Goal: Information Seeking & Learning: Check status

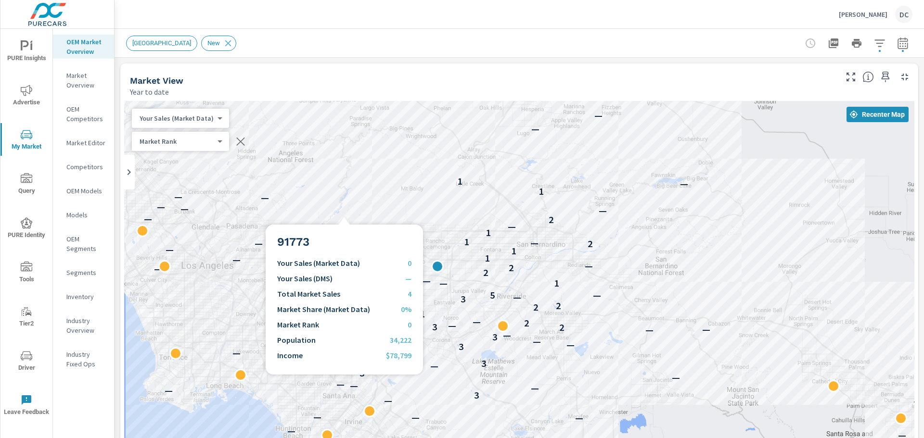
scroll to position [0, 0]
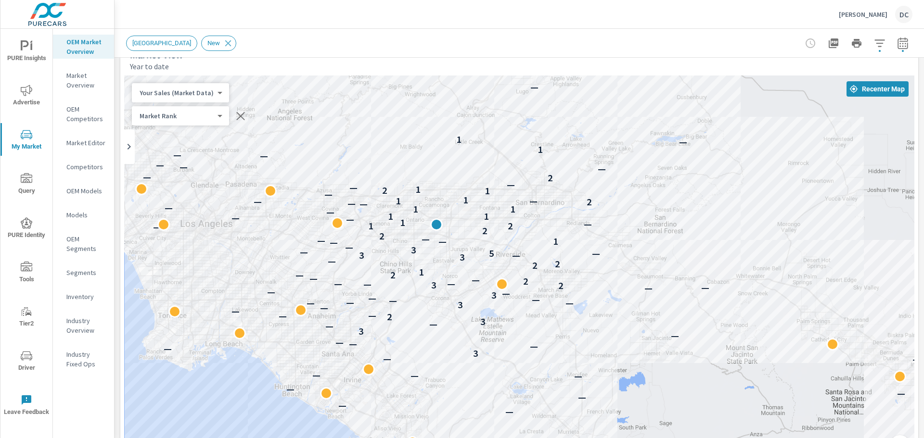
drag, startPoint x: 656, startPoint y: 282, endPoint x: 655, endPoint y: 264, distance: 18.3
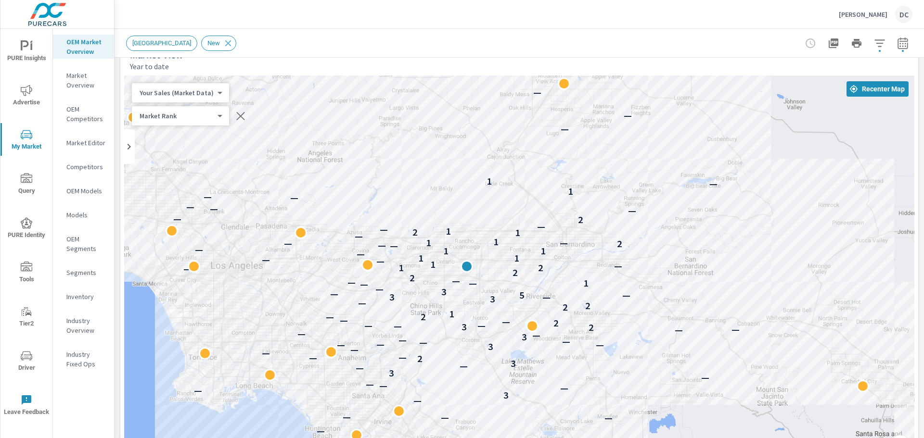
drag, startPoint x: 517, startPoint y: 182, endPoint x: 547, endPoint y: 225, distance: 52.7
click at [547, 225] on div "— — — — — — — — — — — — — — 3 — — — — — 3 — — 3 2 — — — — 3 — — — — — — 3 — — —…" at bounding box center [519, 271] width 790 height 391
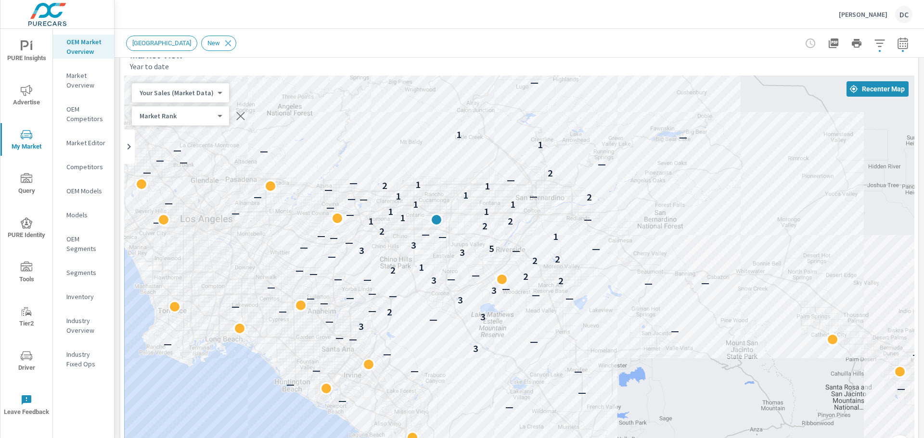
drag, startPoint x: 540, startPoint y: 206, endPoint x: 537, endPoint y: 199, distance: 7.8
click at [539, 199] on div at bounding box center [545, 205] width 13 height 13
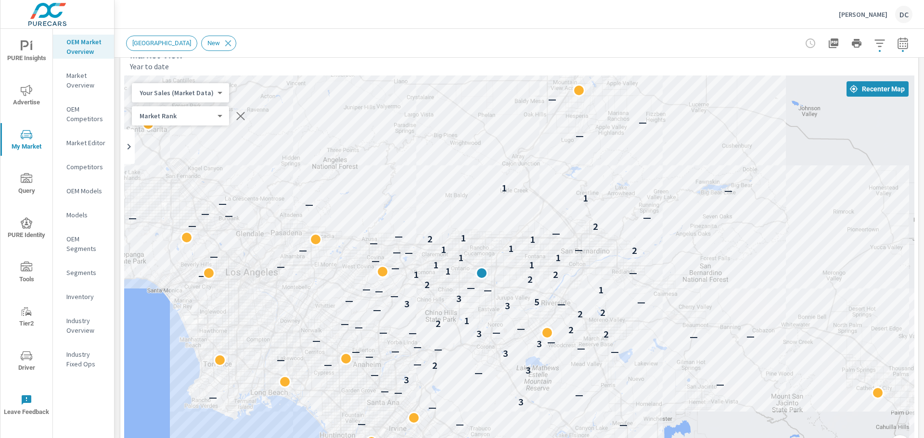
drag, startPoint x: 613, startPoint y: 231, endPoint x: 659, endPoint y: 286, distance: 71.7
click at [659, 286] on div "— — — — — — — — — — — — — — 3 — — — — — 3 — — 3 2 — — — — 3 — — — — — — 3 — — —…" at bounding box center [519, 271] width 790 height 391
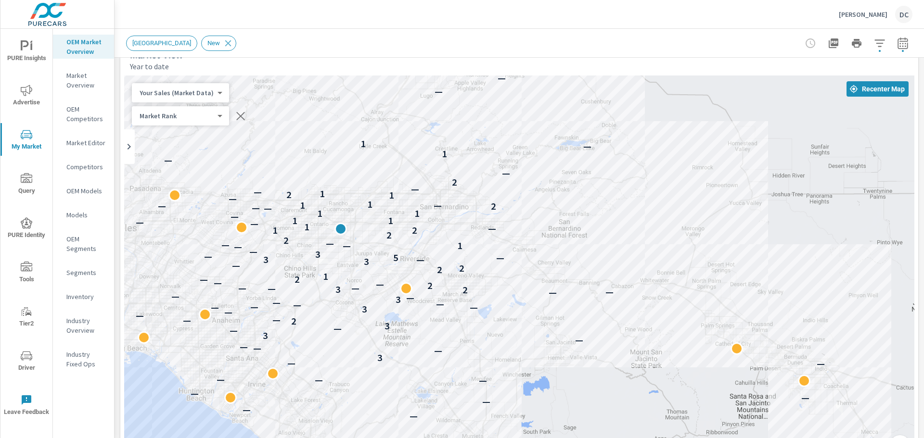
drag, startPoint x: 632, startPoint y: 257, endPoint x: 591, endPoint y: 218, distance: 55.8
click at [591, 218] on div "— — — — — — — — — — — — — — 3 — — — — — 3 — — 3 2 — — — — 3 — — — — — — 3 — — —…" at bounding box center [519, 271] width 790 height 391
drag, startPoint x: 669, startPoint y: 301, endPoint x: 620, endPoint y: 249, distance: 70.8
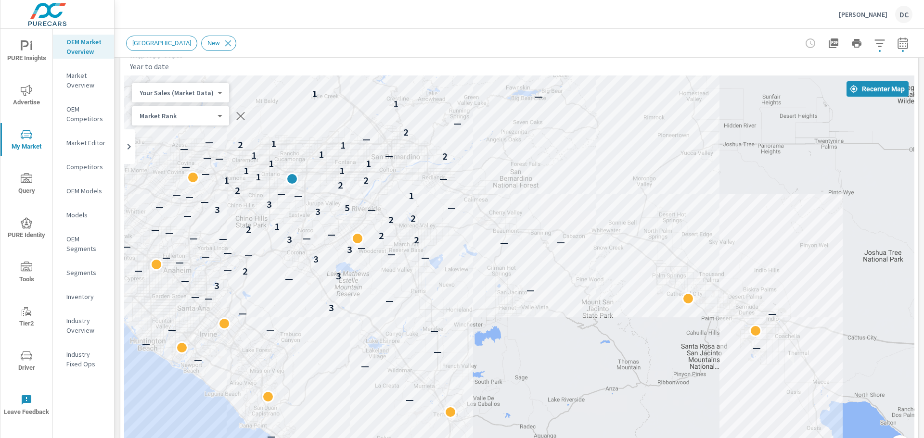
click at [620, 249] on div "— — — — — — — — — — — — — — 3 — — — — — 3 — — 3 2 — — — — 3 — — — — — — 3 — — —…" at bounding box center [519, 271] width 790 height 391
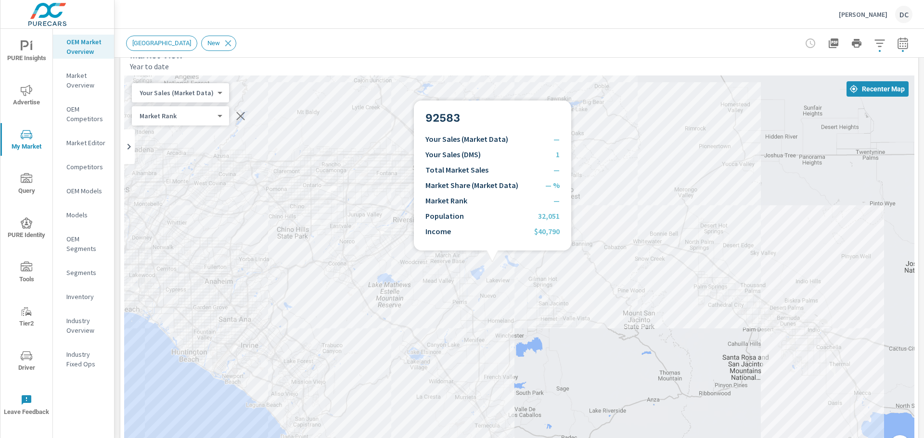
drag, startPoint x: 535, startPoint y: 272, endPoint x: 558, endPoint y: 274, distance: 22.2
click at [558, 274] on div "— — — — — — — — — — — — — — 3 — — — — — 3 — — 3 2 — — — — 3 — — — — — — 3 — — —…" at bounding box center [519, 271] width 790 height 391
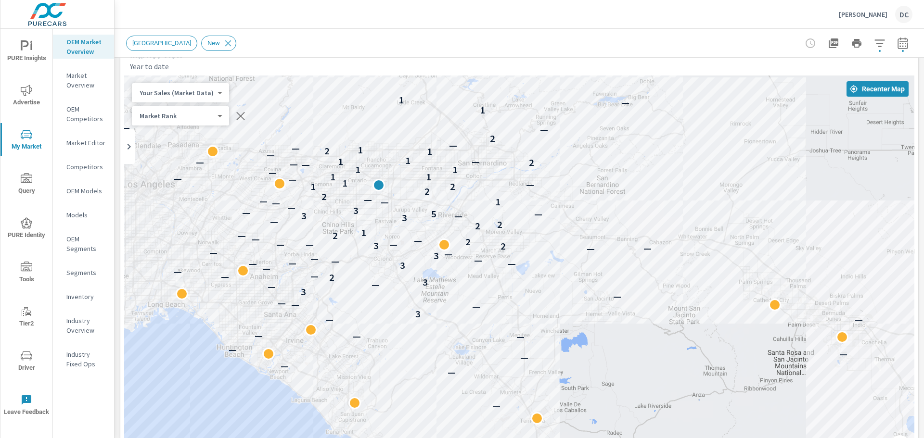
drag, startPoint x: 558, startPoint y: 274, endPoint x: 497, endPoint y: 248, distance: 65.8
click at [511, 249] on div "— — — — — — — — — — — — — — 3 — — — — — 3 — — 3 2 — — — — 3 — — — — — — 3 — — —…" at bounding box center [519, 271] width 790 height 391
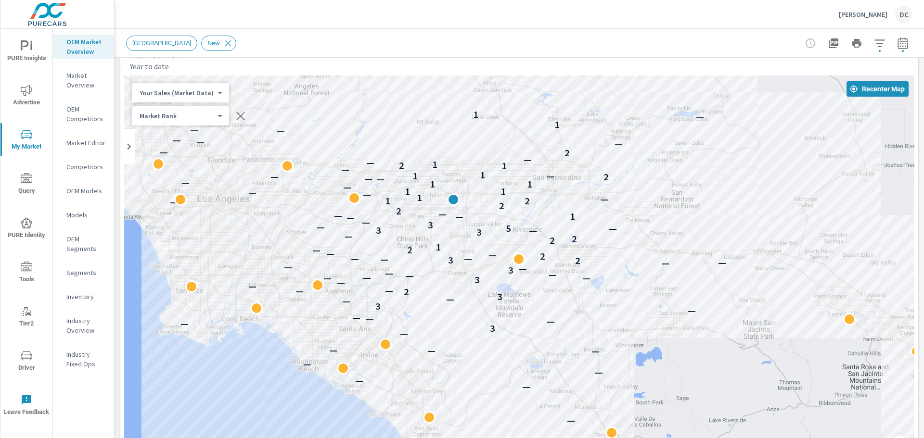
drag, startPoint x: 373, startPoint y: 273, endPoint x: 498, endPoint y: 305, distance: 128.6
click at [498, 305] on div "— — — — — — — — — — — — — — 3 — — — — — 3 — — 3 2 — — — — 3 — — — — — — 3 — — —…" at bounding box center [519, 271] width 790 height 391
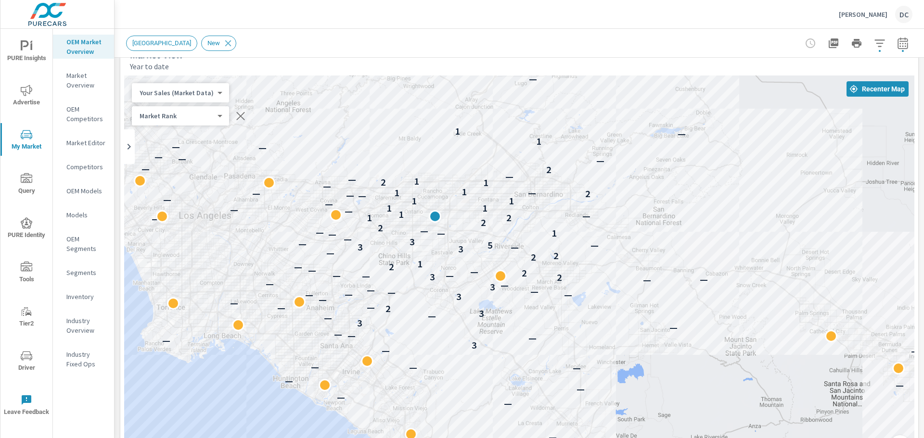
click at [30, 101] on span "Advertise" at bounding box center [26, 97] width 46 height 24
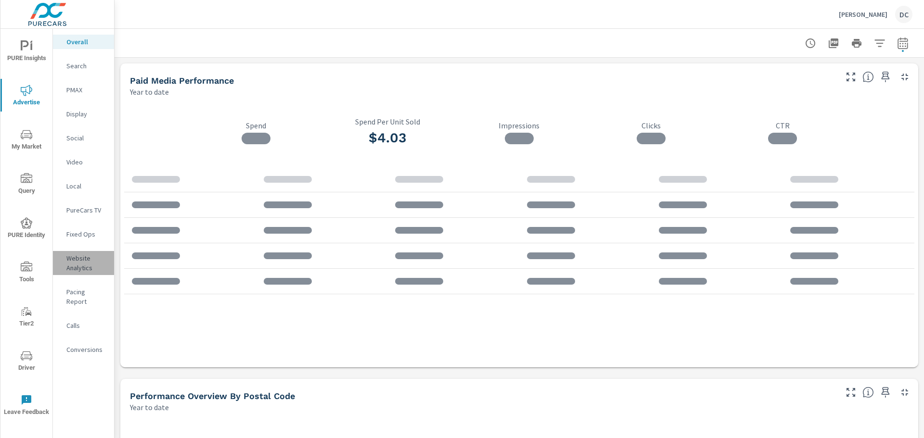
click at [78, 260] on p "Website Analytics" at bounding box center [86, 263] width 40 height 19
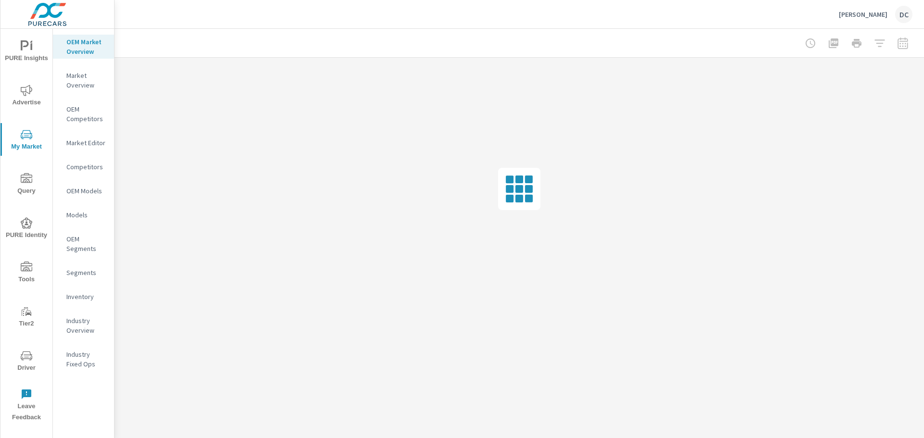
click at [26, 84] on button "Advertise" at bounding box center [26, 95] width 52 height 33
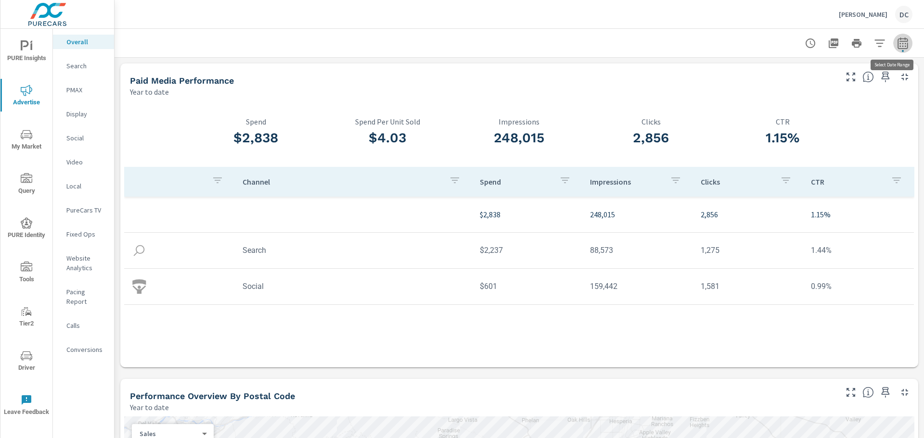
click at [897, 41] on icon "button" at bounding box center [902, 43] width 10 height 12
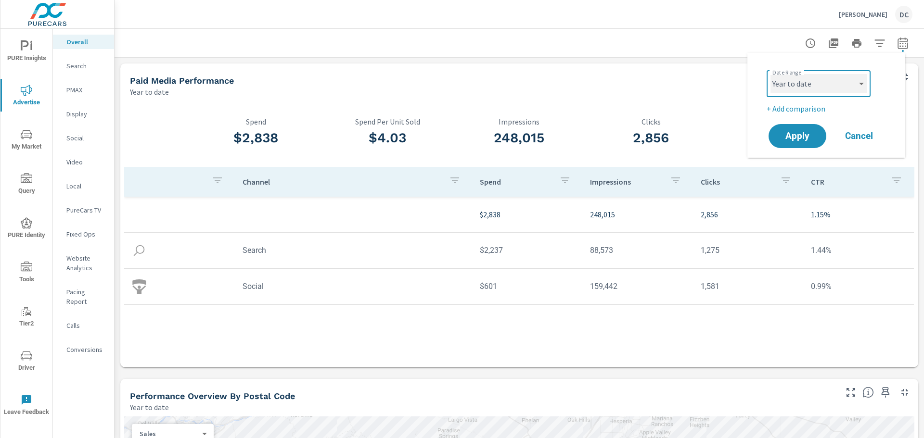
click at [837, 77] on select "Custom [DATE] Last week Last 7 days Last 14 days Last 30 days Last 45 days Last…" at bounding box center [818, 83] width 96 height 19
click at [770, 74] on select "Custom [DATE] Last week Last 7 days Last 14 days Last 30 days Last 45 days Last…" at bounding box center [818, 83] width 96 height 19
select select "Last 30 days"
click at [794, 136] on span "Apply" at bounding box center [796, 136] width 39 height 9
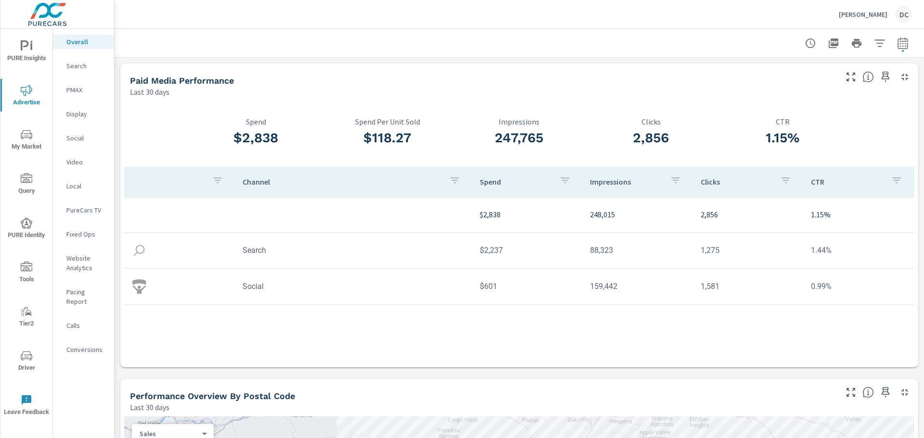
click at [72, 88] on p "PMAX" at bounding box center [86, 90] width 40 height 10
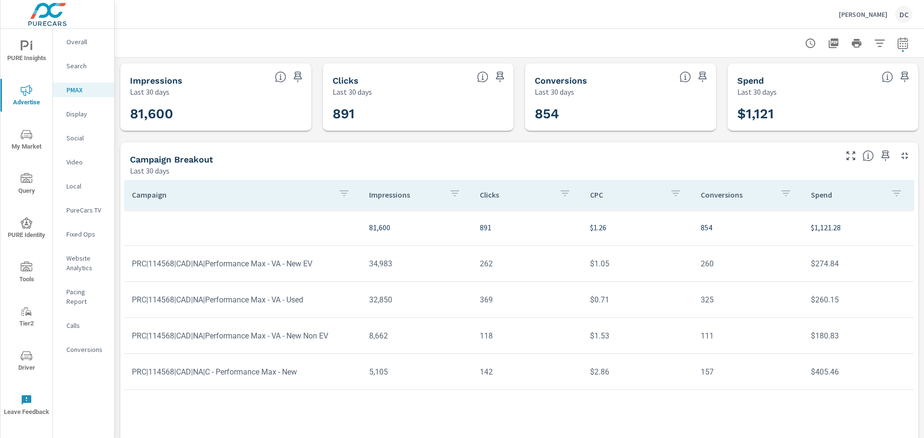
click at [86, 63] on p "Search" at bounding box center [86, 66] width 40 height 10
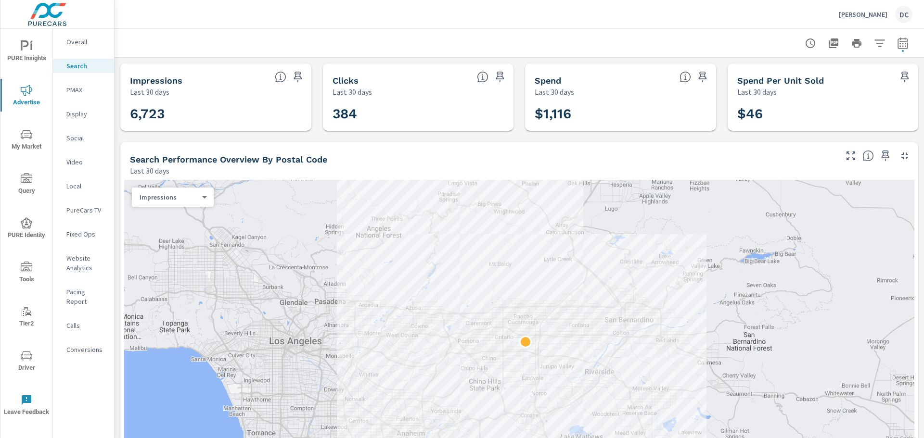
click at [78, 137] on p "Social" at bounding box center [86, 138] width 40 height 10
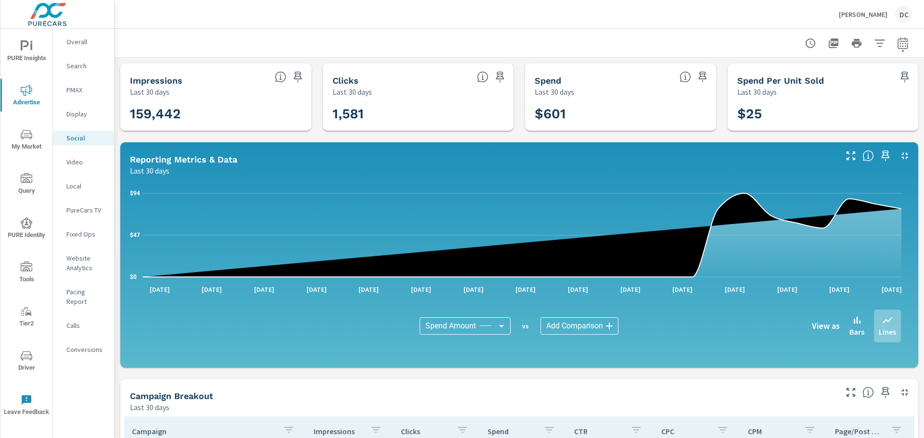
click at [89, 38] on p "Overall" at bounding box center [86, 42] width 40 height 10
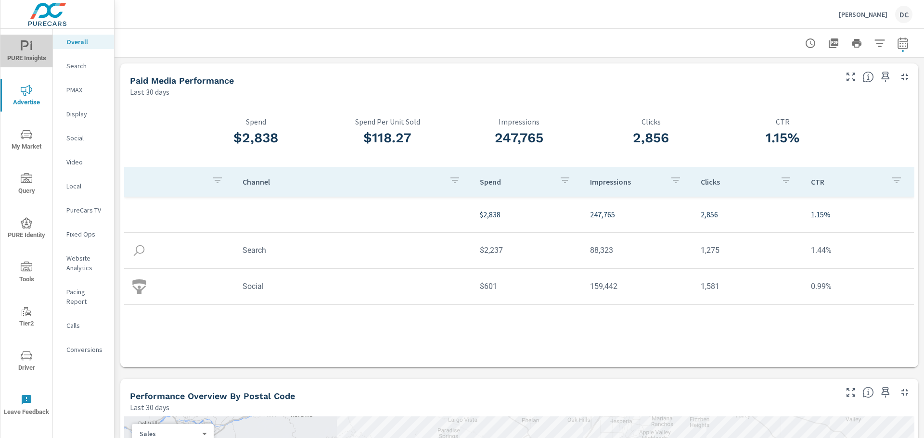
click at [19, 47] on span "PURE Insights" at bounding box center [26, 52] width 46 height 24
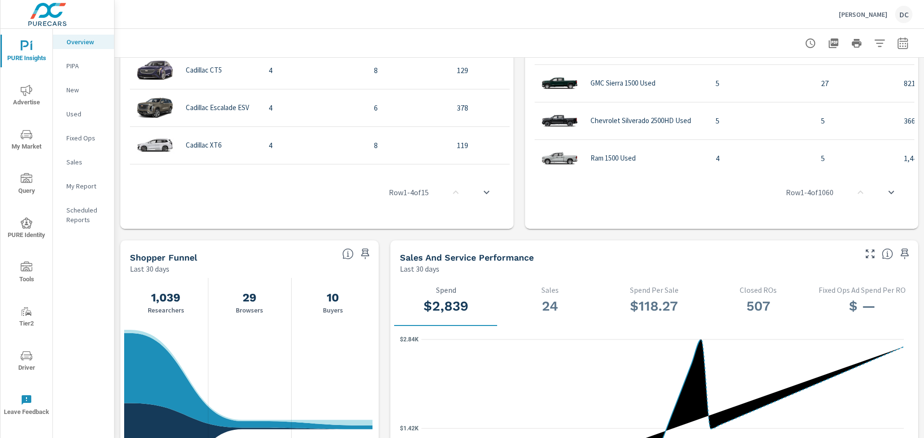
scroll to position [97, 0]
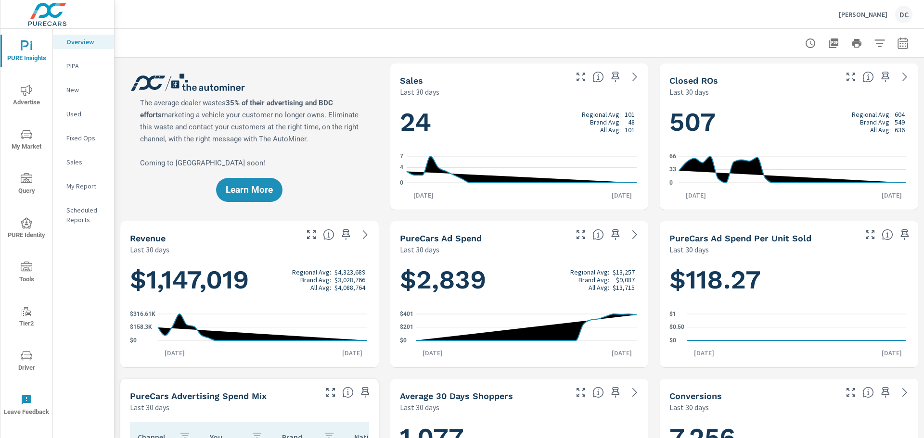
click at [24, 136] on icon "nav menu" at bounding box center [27, 135] width 12 height 12
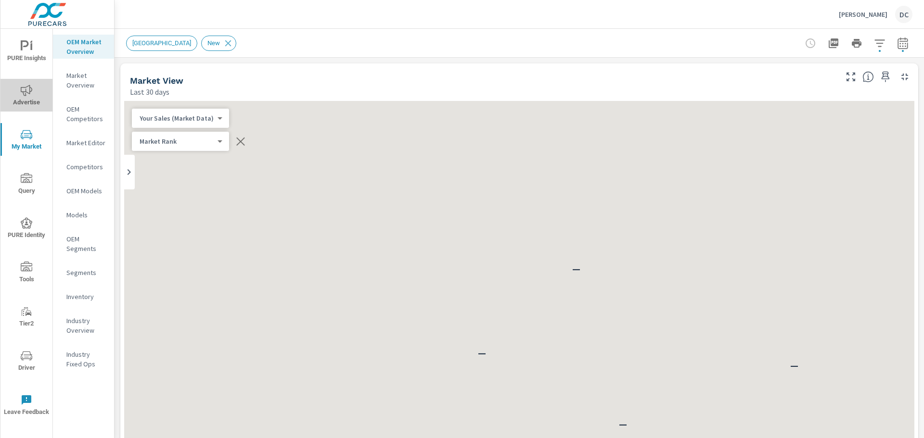
click at [27, 85] on icon "nav menu" at bounding box center [27, 91] width 12 height 12
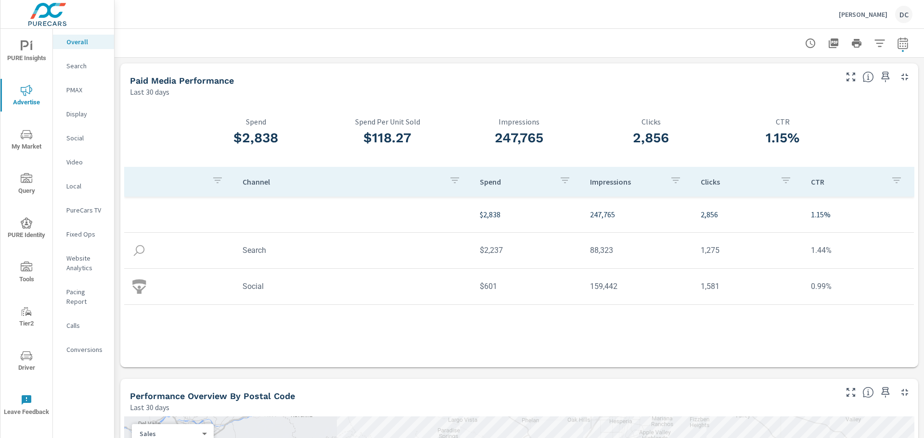
click at [89, 84] on div "PMAX" at bounding box center [83, 90] width 61 height 14
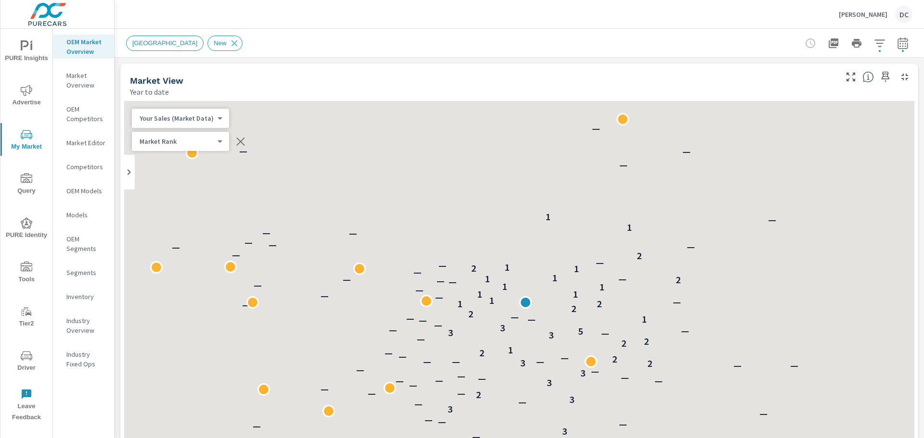
scroll to position [0, 0]
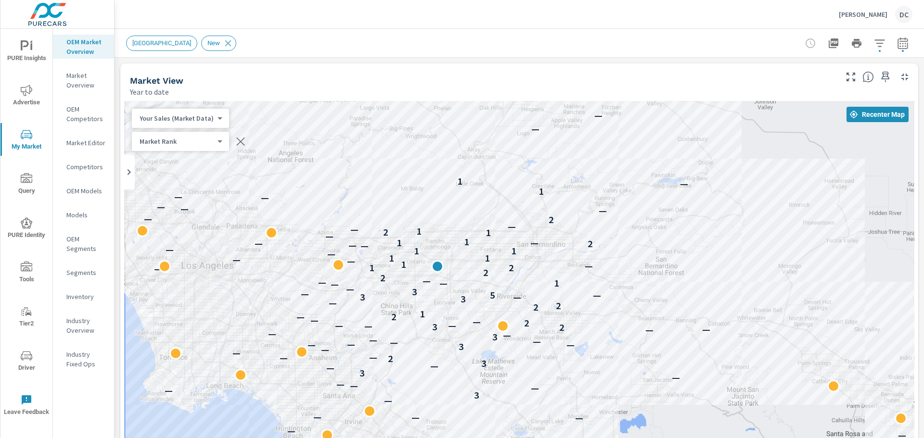
click at [30, 102] on span "Advertise" at bounding box center [26, 97] width 46 height 24
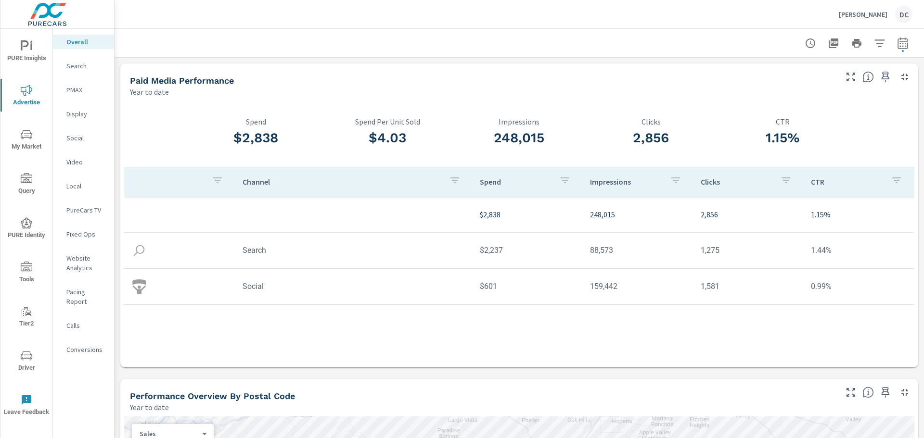
click at [95, 207] on p "PureCars TV" at bounding box center [86, 210] width 40 height 10
